Goal: Information Seeking & Learning: Find specific fact

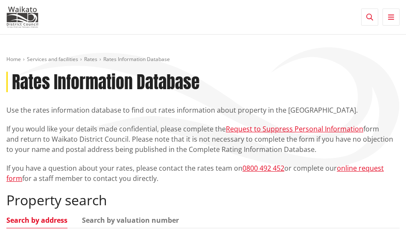
scroll to position [85, 0]
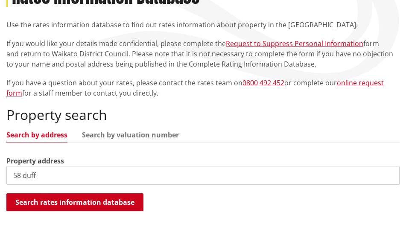
type input "58 duff"
click at [51, 202] on button "Search rates information database" at bounding box center [74, 202] width 137 height 18
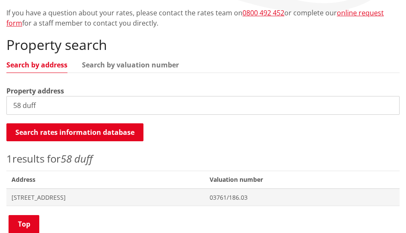
scroll to position [213, 0]
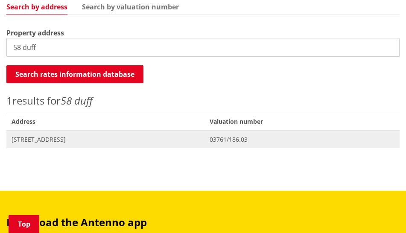
click at [50, 134] on span "Address [STREET_ADDRESS]" at bounding box center [105, 139] width 198 height 17
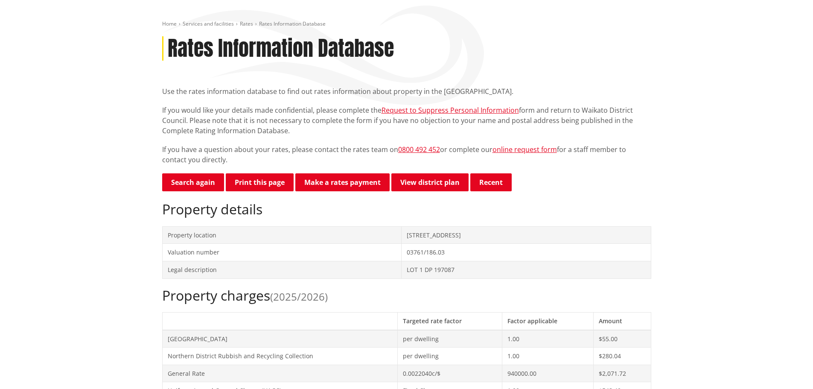
scroll to position [85, 0]
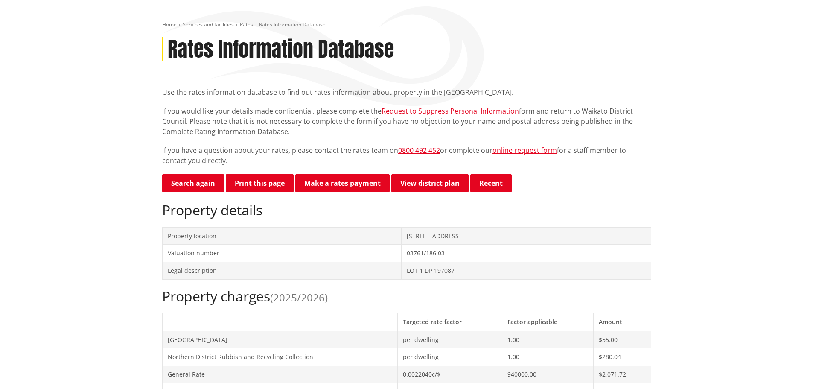
click at [405, 122] on p "If you would like your details made confidential, please complete the Request t…" at bounding box center [406, 121] width 489 height 31
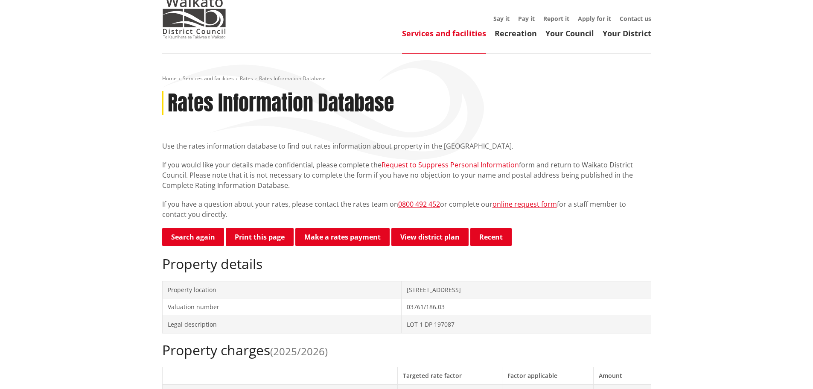
scroll to position [0, 0]
